Goal: Contribute content: Add original content to the website for others to see

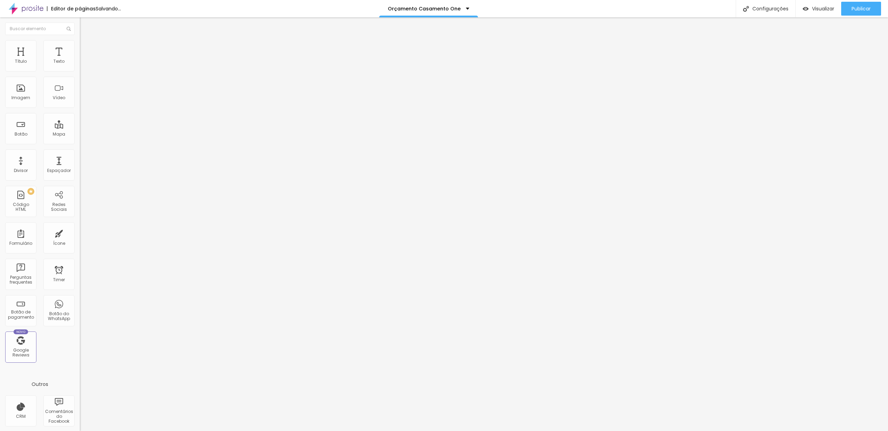
click at [80, 60] on span "Trocar imagem" at bounding box center [99, 57] width 38 height 6
drag, startPoint x: 101, startPoint y: 130, endPoint x: 95, endPoint y: 118, distance: 13.6
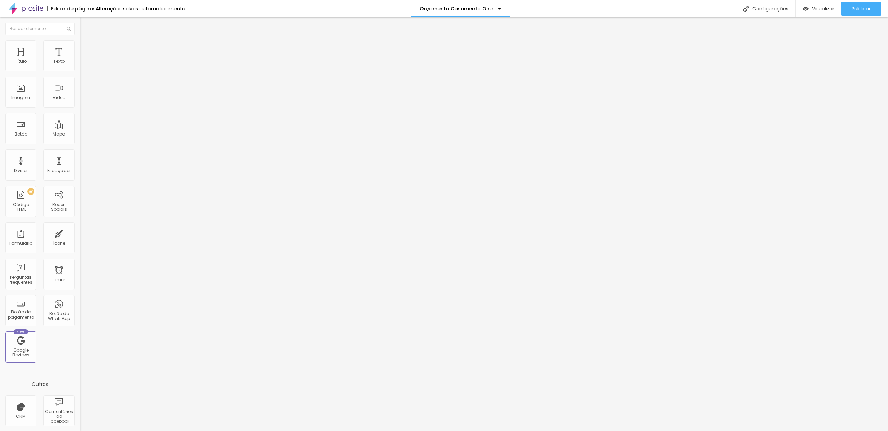
click at [80, 60] on span "Trocar imagem" at bounding box center [99, 57] width 38 height 6
click at [851, 11] on span "Publicar" at bounding box center [860, 9] width 19 height 6
click at [80, 60] on span "Trocar imagem" at bounding box center [99, 57] width 38 height 6
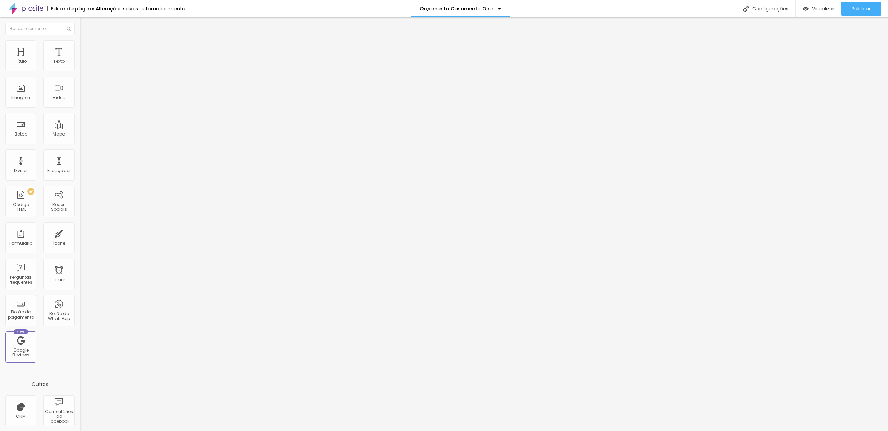
click at [80, 60] on span "Trocar imagem" at bounding box center [99, 57] width 38 height 6
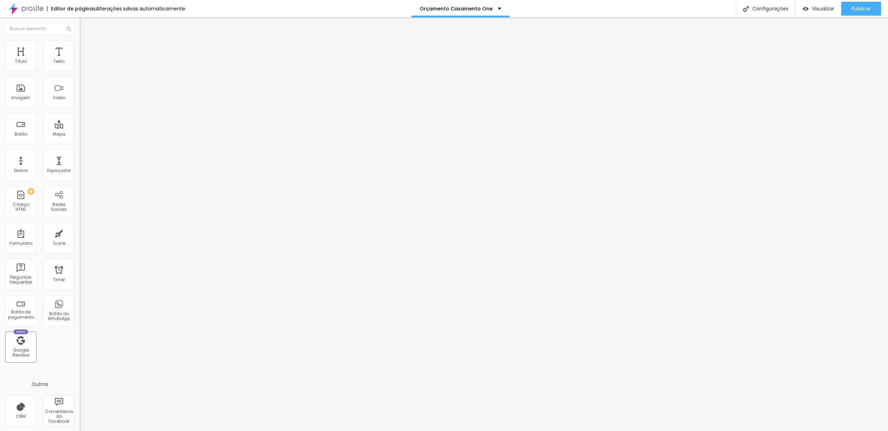
click at [865, 15] on div "Publicar" at bounding box center [860, 9] width 19 height 14
